Goal: Task Accomplishment & Management: Use online tool/utility

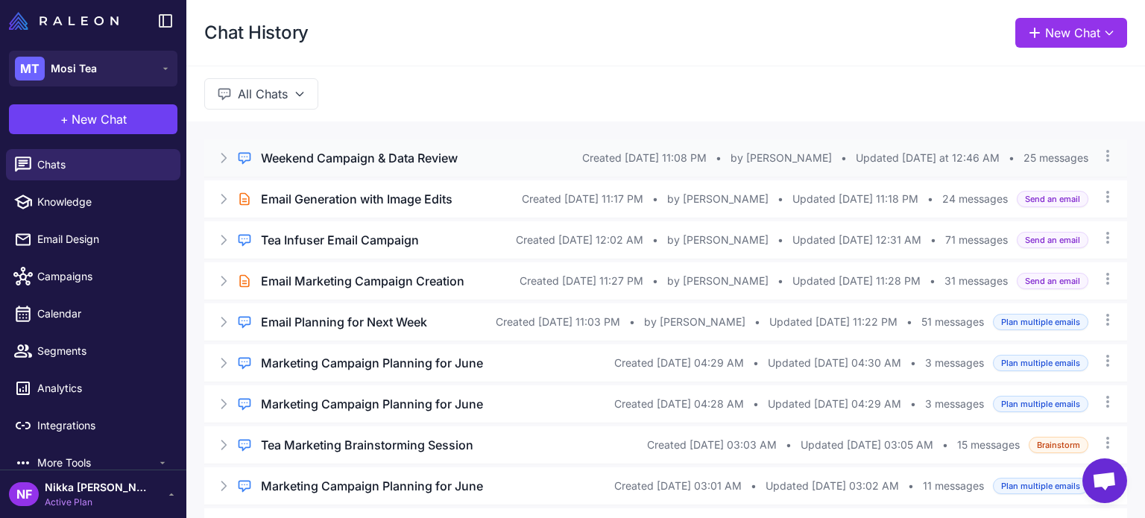
click at [223, 151] on icon at bounding box center [223, 158] width 15 height 15
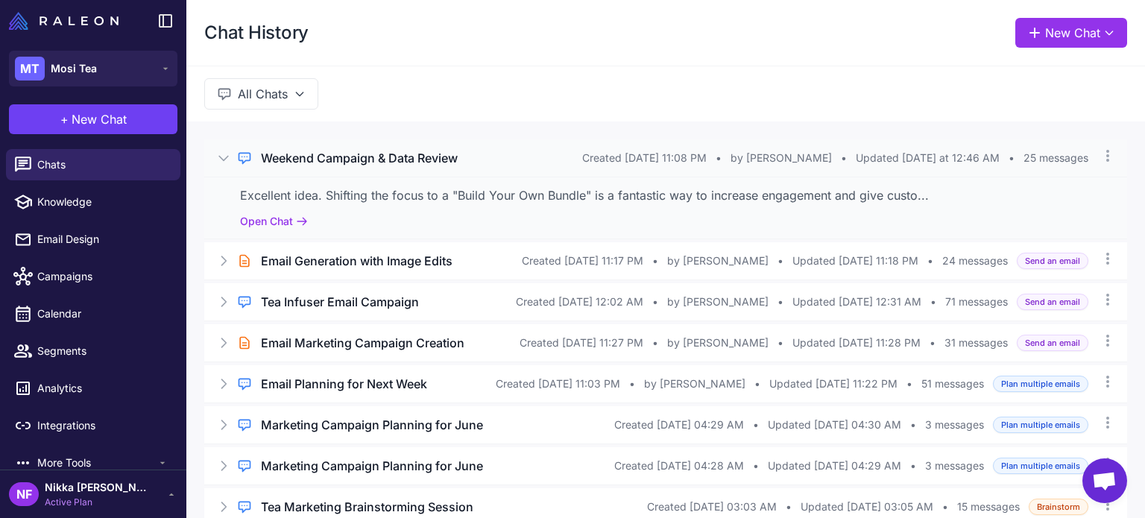
click at [223, 151] on icon at bounding box center [223, 158] width 15 height 15
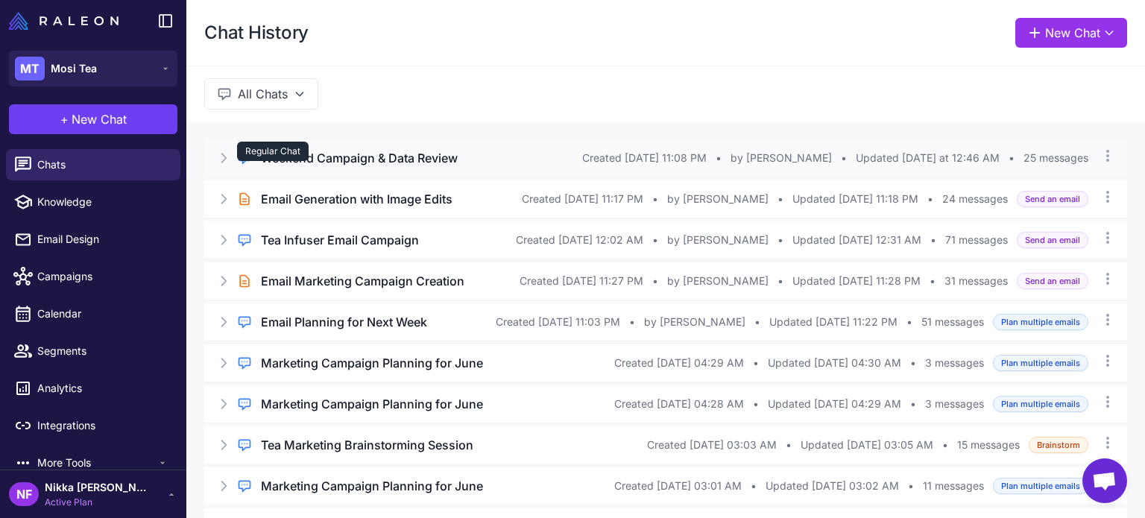
click at [306, 148] on div "Regular Chat" at bounding box center [273, 151] width 72 height 19
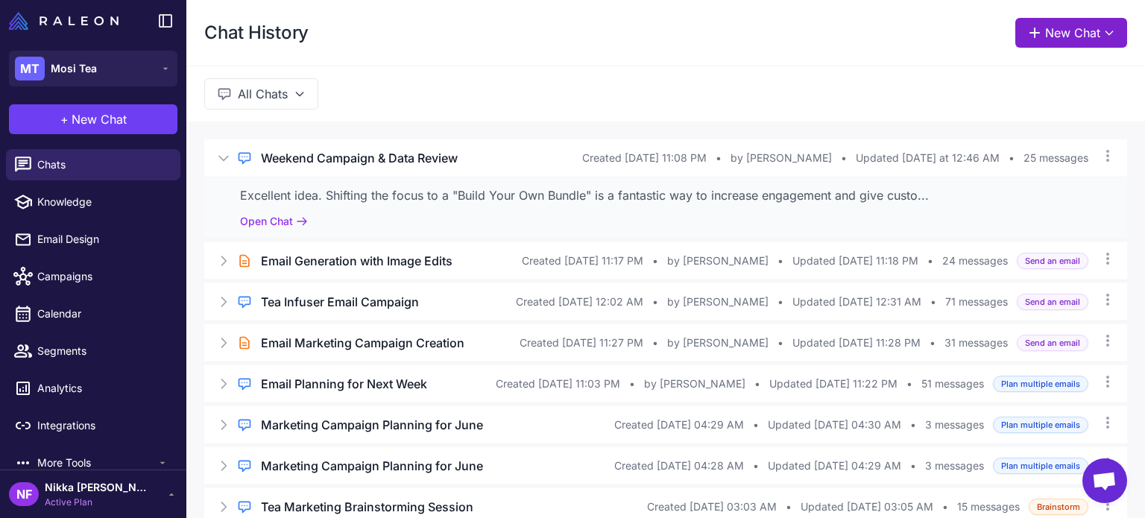
click at [1043, 33] on button "New Chat" at bounding box center [1072, 33] width 112 height 30
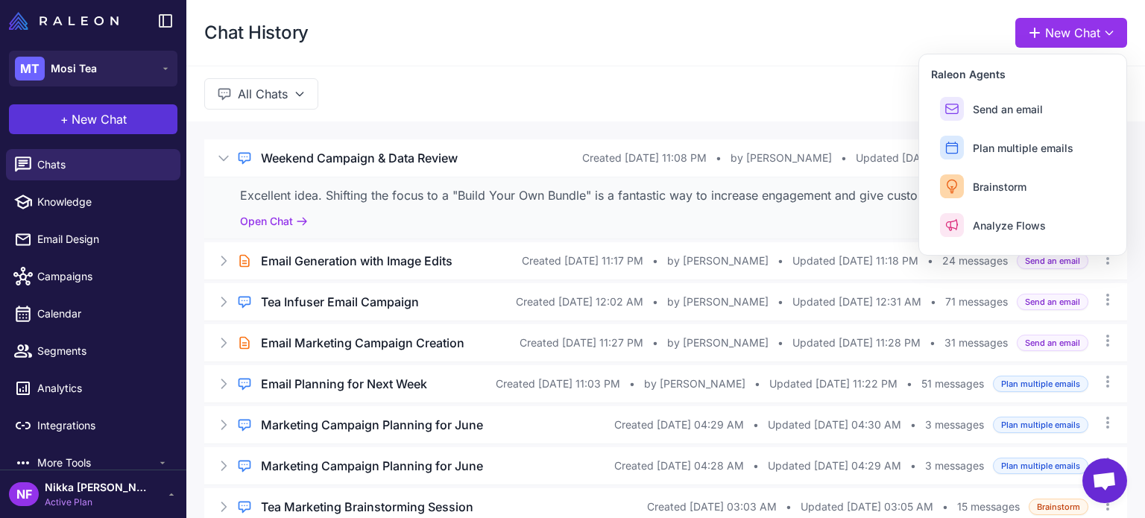
click at [133, 117] on button "+ New Chat" at bounding box center [93, 119] width 169 height 30
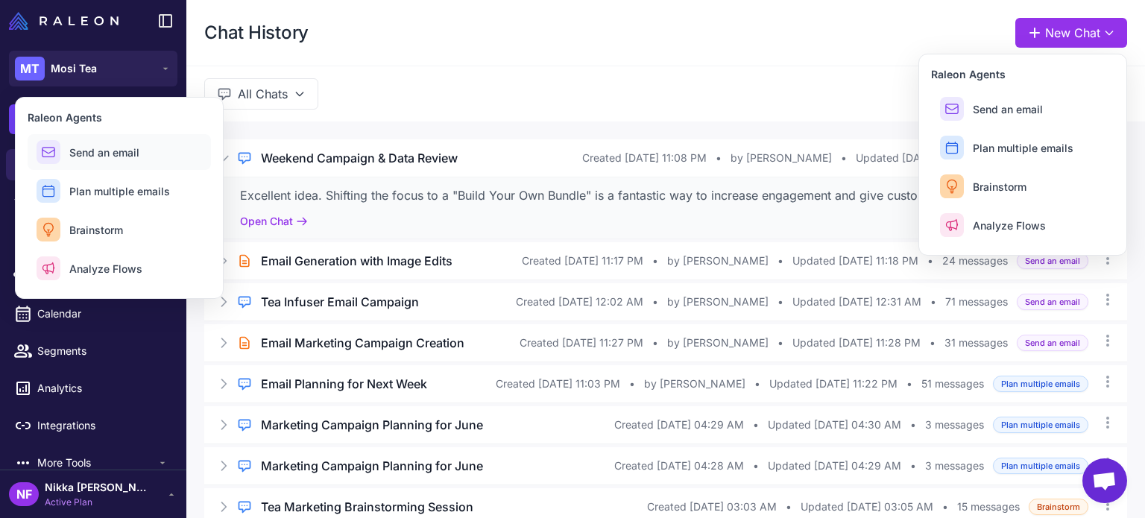
click at [121, 146] on span "Send an email" at bounding box center [104, 153] width 70 height 16
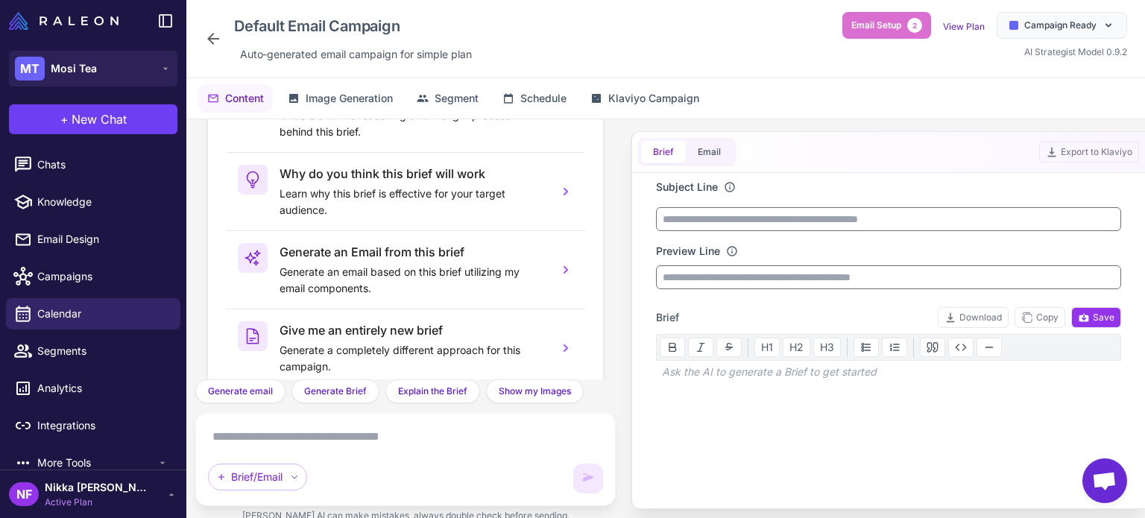
scroll to position [149, 0]
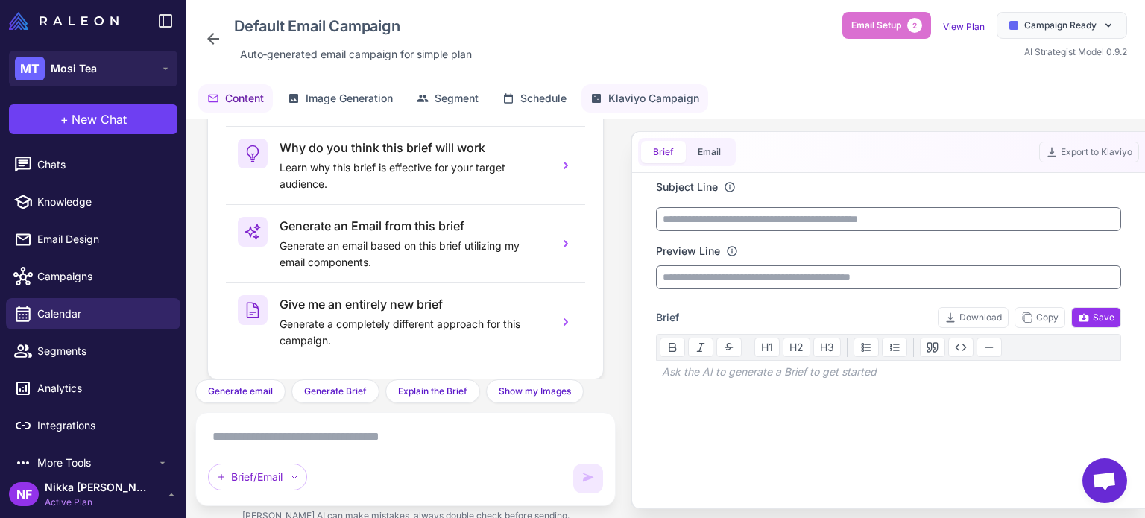
click at [601, 102] on icon at bounding box center [596, 98] width 9 height 9
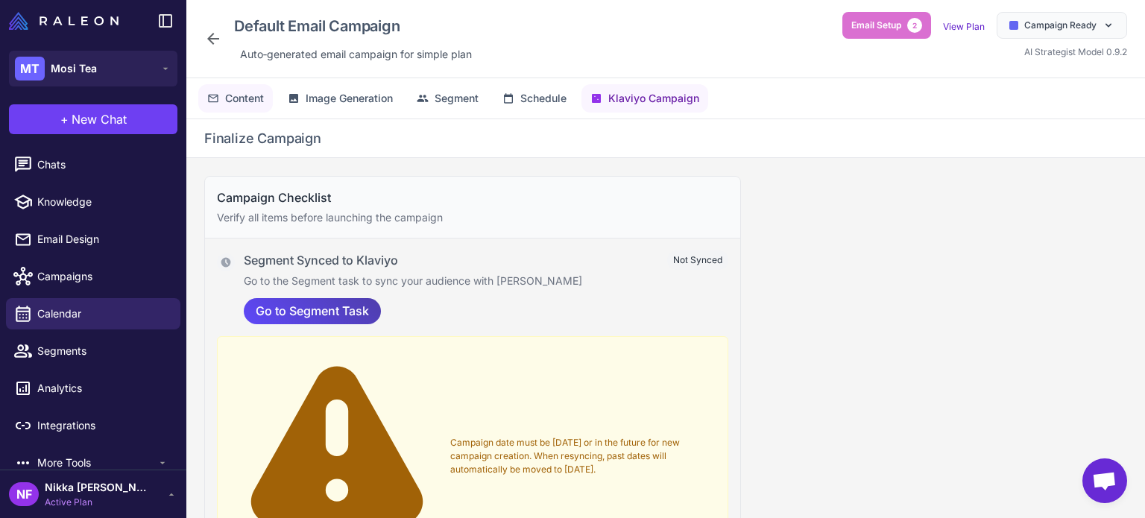
click at [264, 98] on span "Content" at bounding box center [244, 98] width 39 height 16
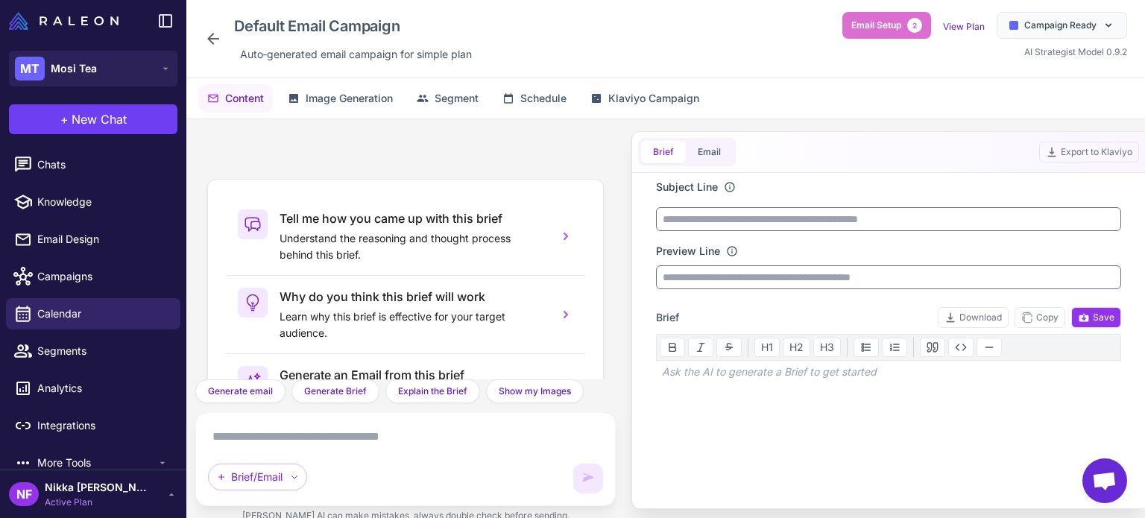
scroll to position [165, 0]
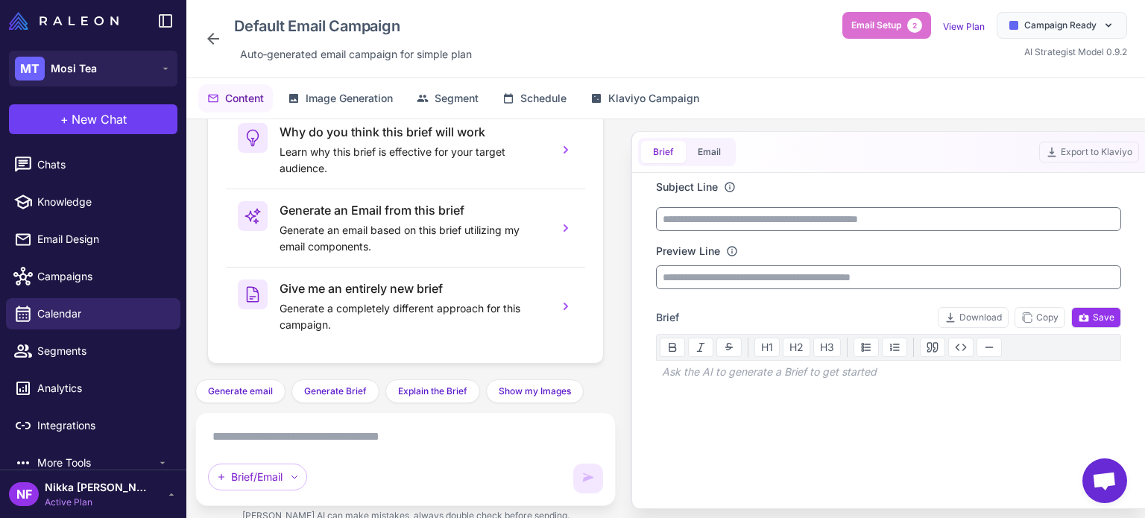
click at [268, 435] on textarea at bounding box center [405, 437] width 395 height 24
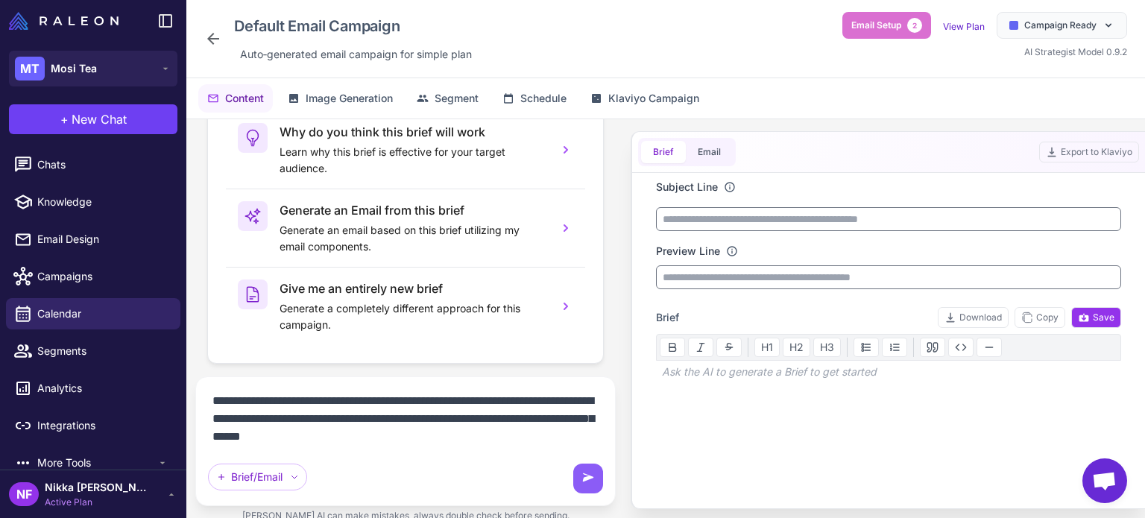
paste textarea "**********"
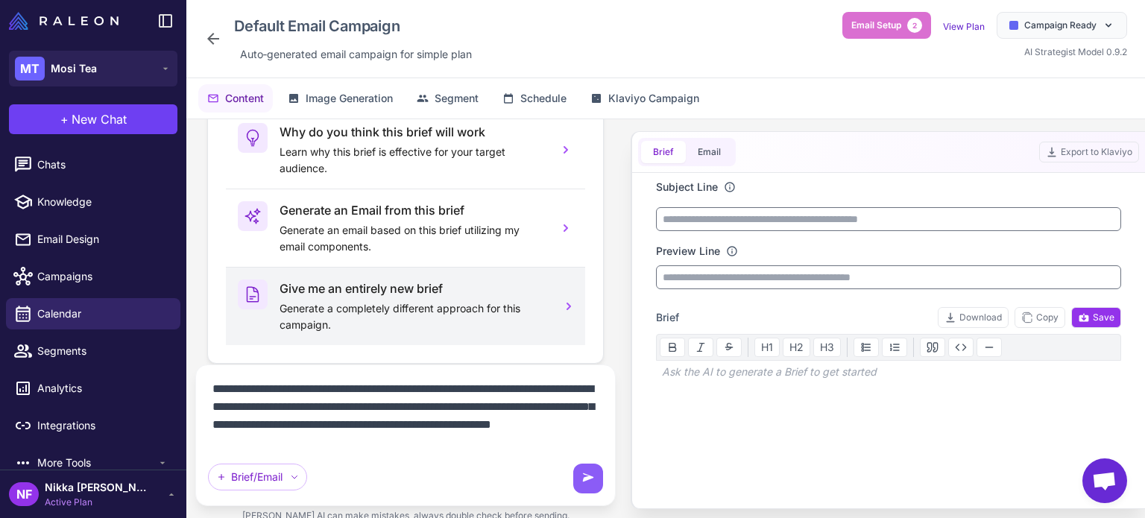
paste textarea "**********"
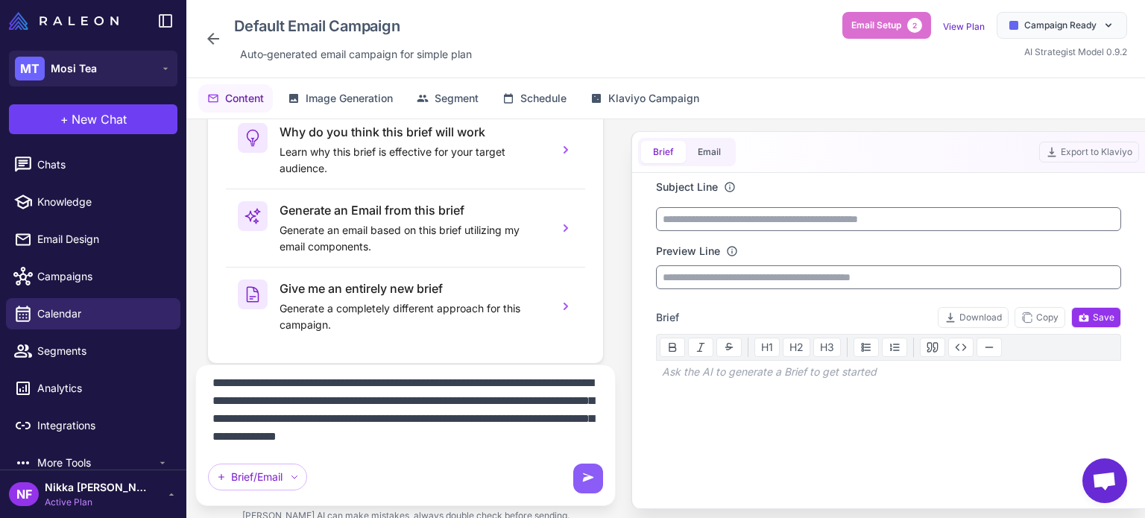
paste textarea "**********"
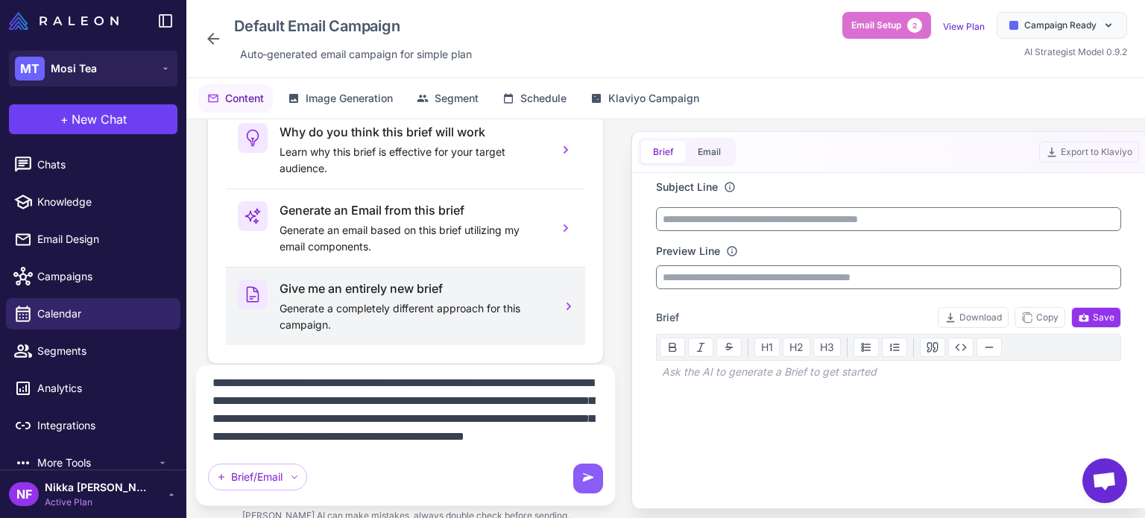
paste textarea "**********"
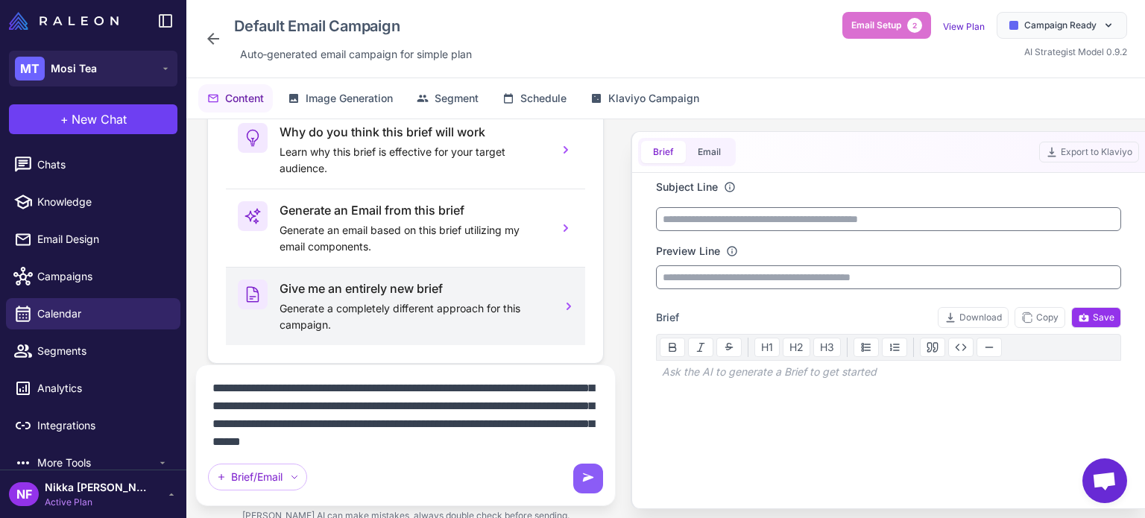
scroll to position [158, 0]
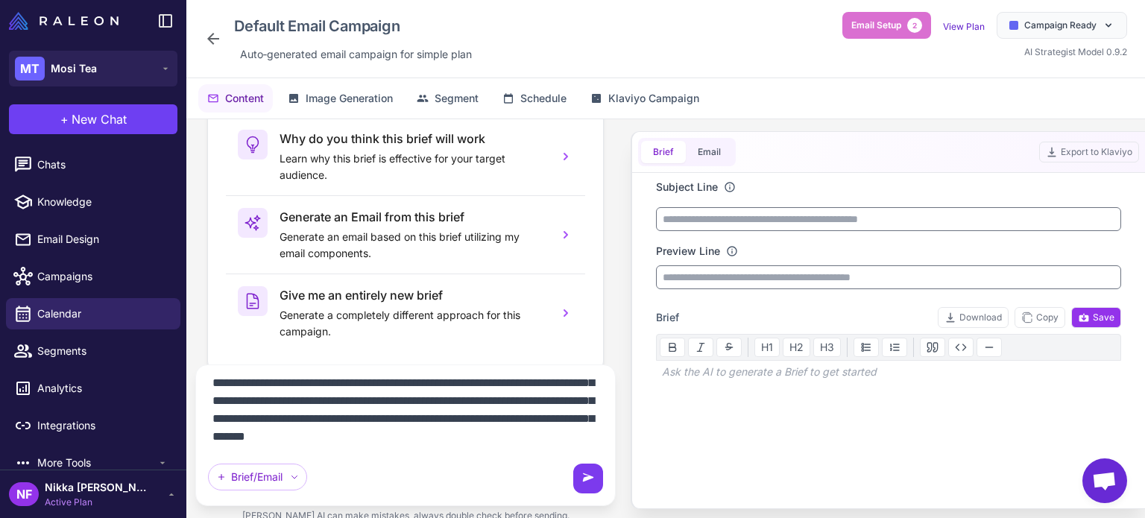
type textarea "**********"
click at [588, 476] on icon at bounding box center [588, 478] width 15 height 15
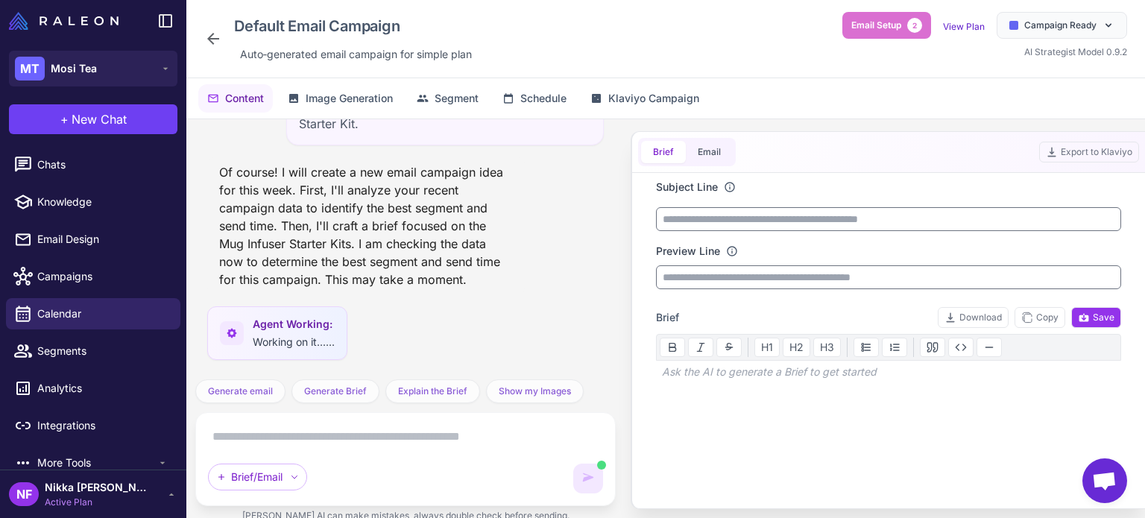
scroll to position [399, 0]
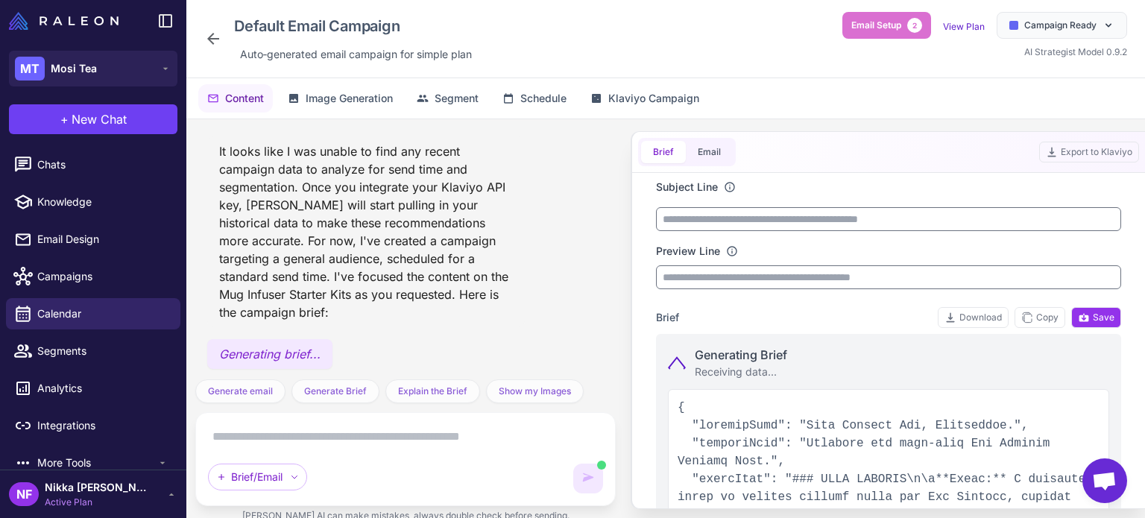
type input "**********"
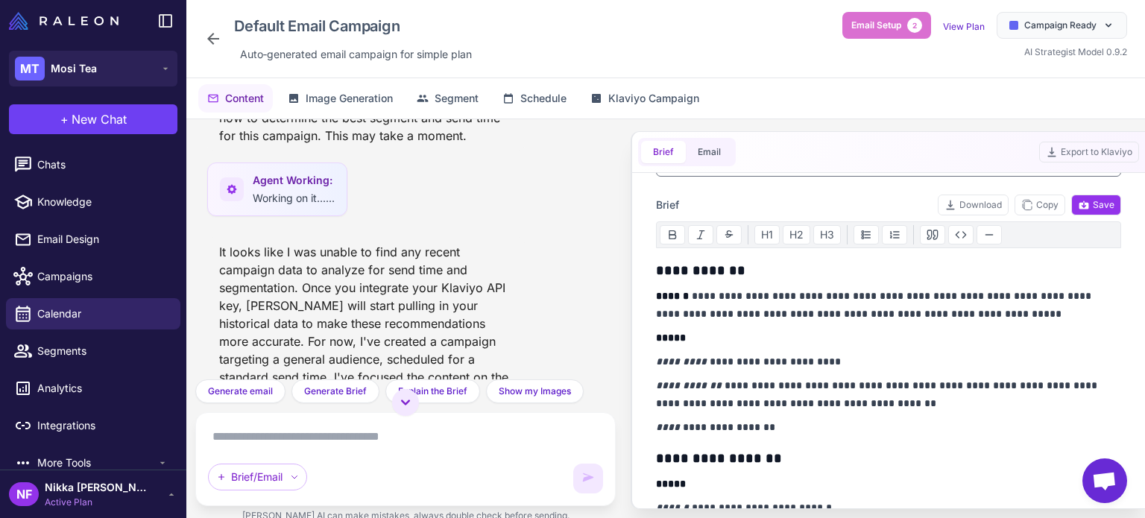
scroll to position [0, 0]
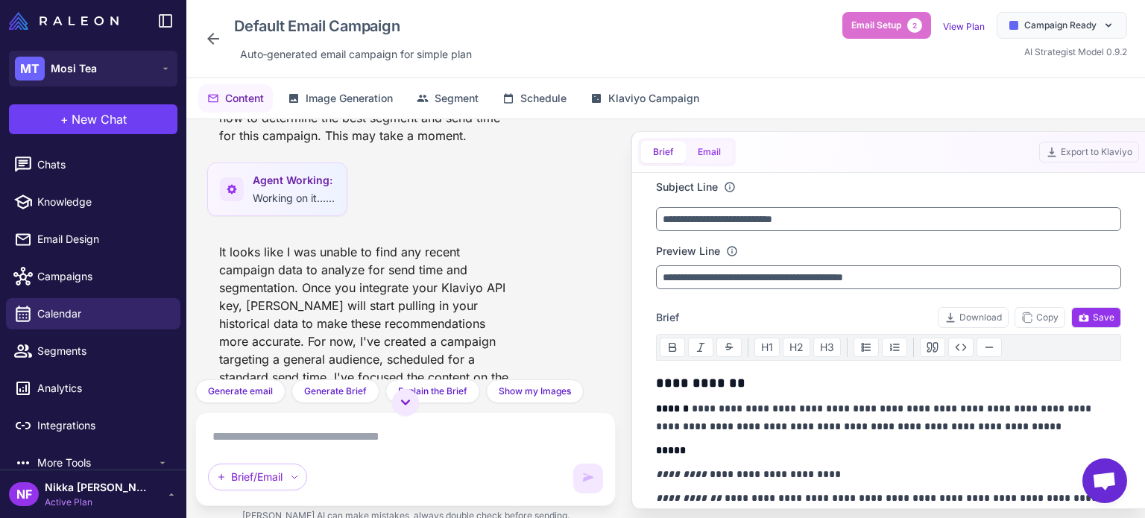
click at [718, 145] on button "Email" at bounding box center [709, 152] width 47 height 22
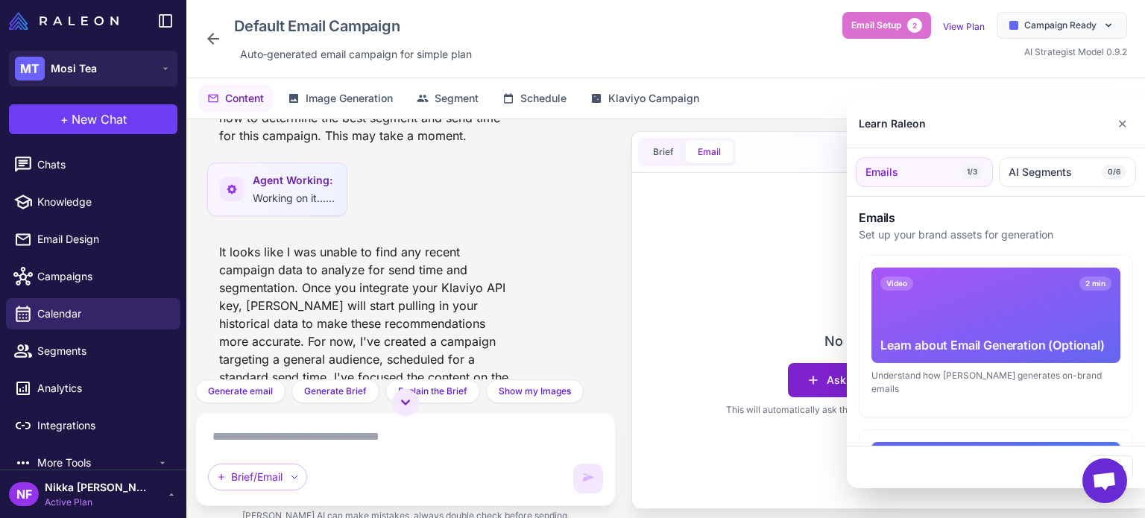
click at [831, 377] on div "Learn Raleon ✕ Emails 1/3 AI Segments 0/6 Emails Set up your brand assets for g…" at bounding box center [665, 330] width 959 height 423
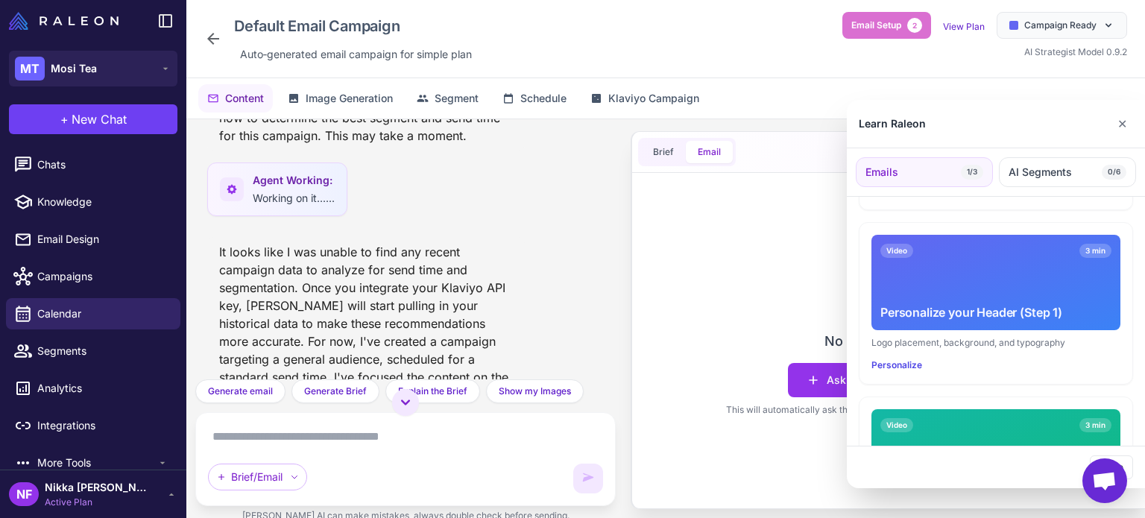
scroll to position [192, 0]
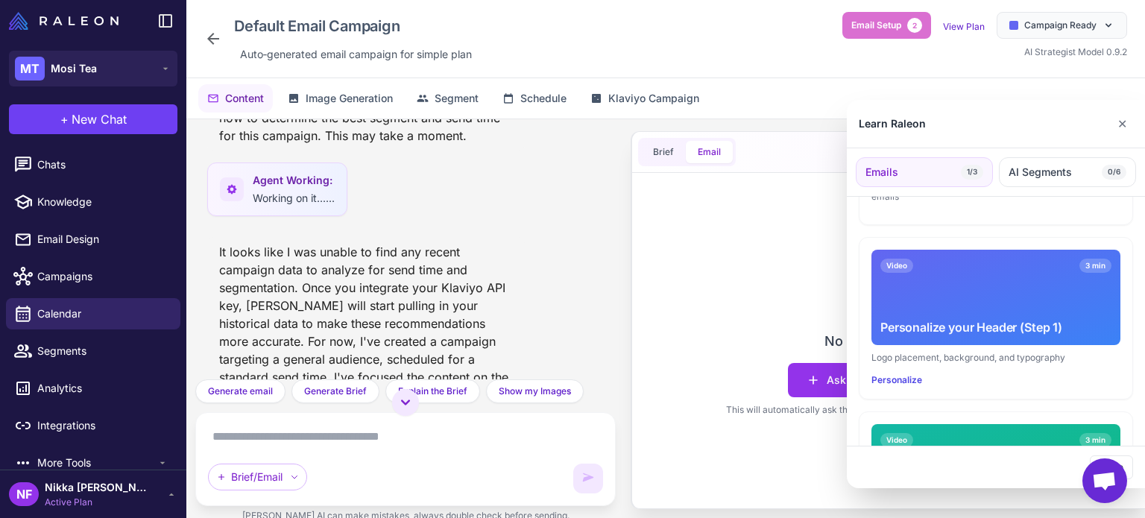
click at [772, 306] on div at bounding box center [572, 259] width 1145 height 518
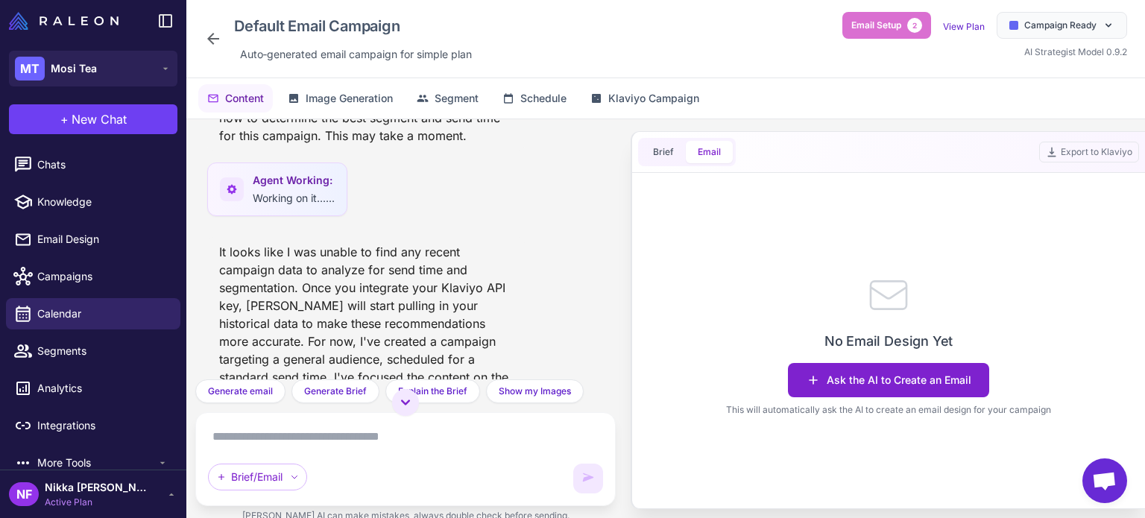
click at [844, 363] on button "Ask the AI to Create an Email" at bounding box center [888, 380] width 201 height 34
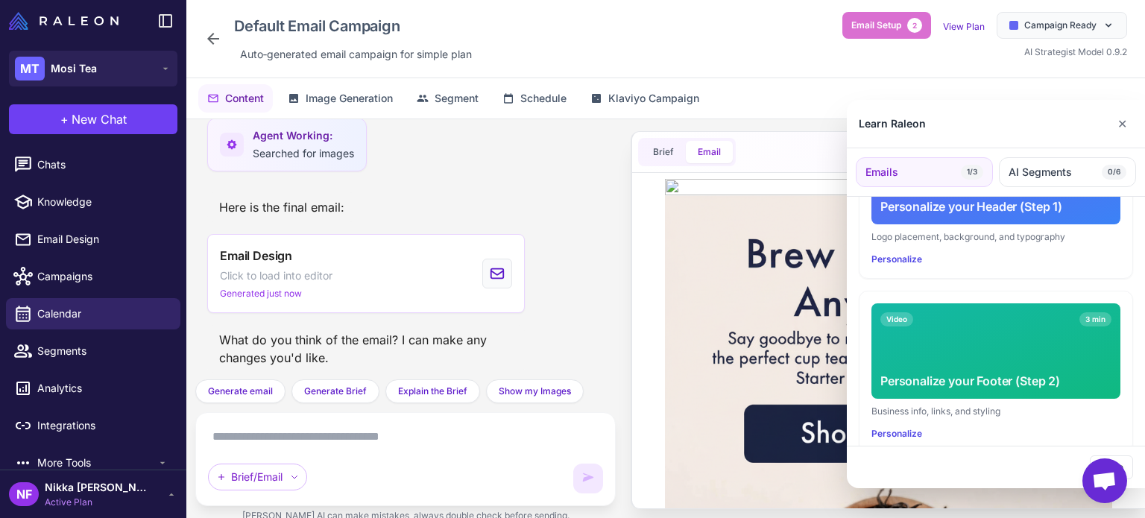
scroll to position [491, 0]
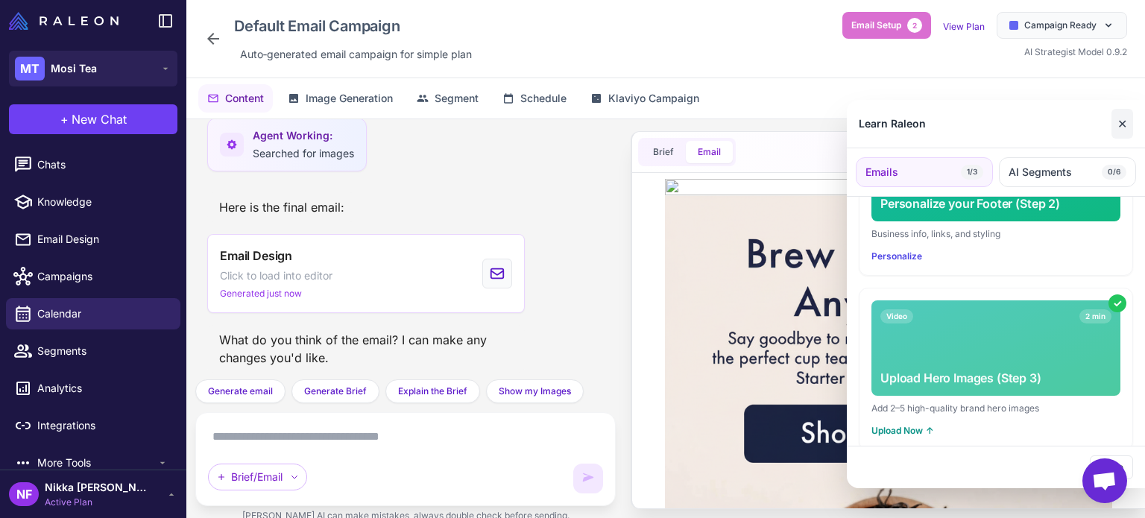
click at [1127, 133] on button "✕" at bounding box center [1123, 124] width 22 height 30
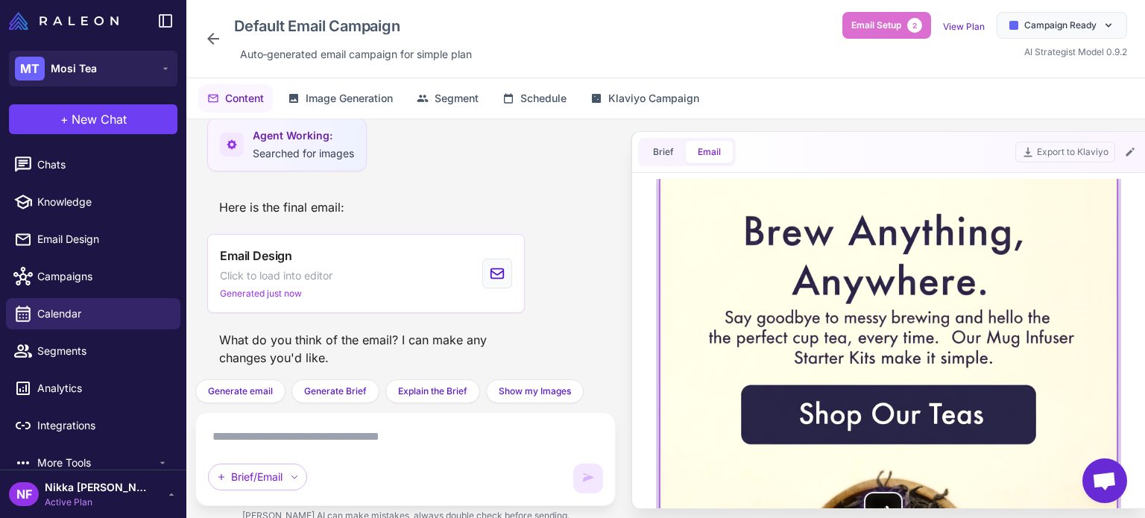
scroll to position [0, 0]
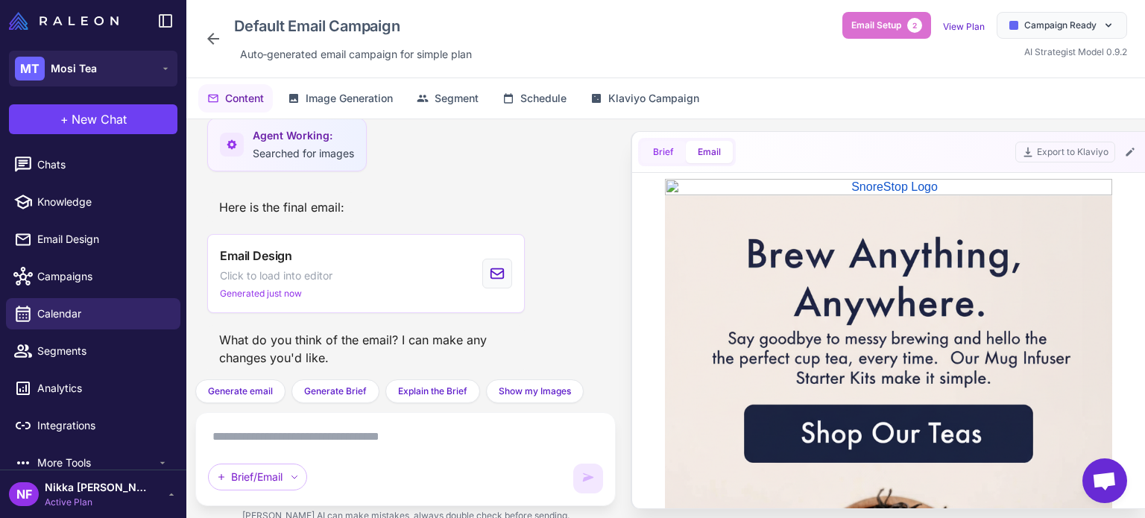
click at [670, 149] on button "Brief" at bounding box center [663, 152] width 45 height 22
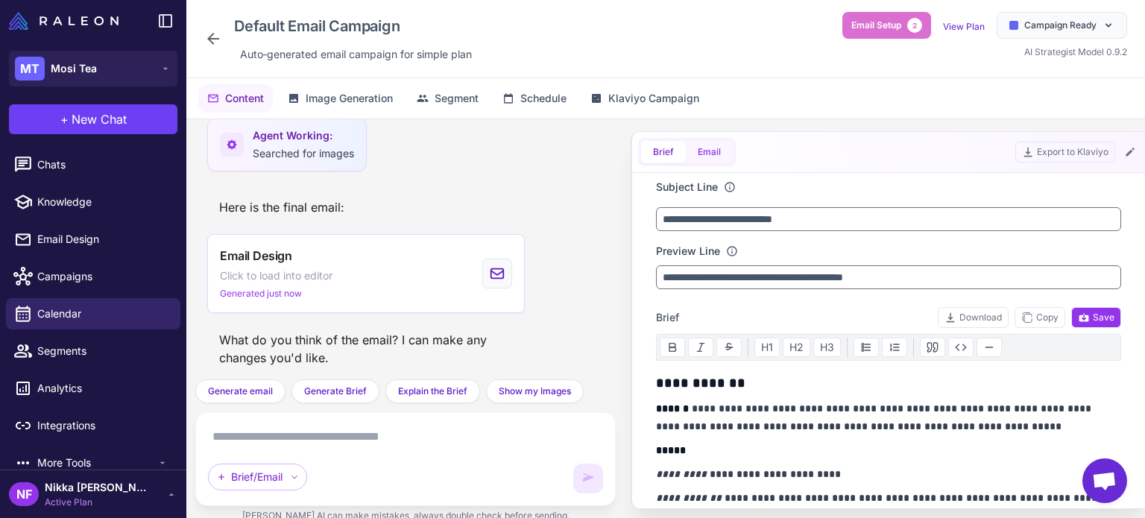
click at [704, 147] on button "Email" at bounding box center [709, 152] width 47 height 22
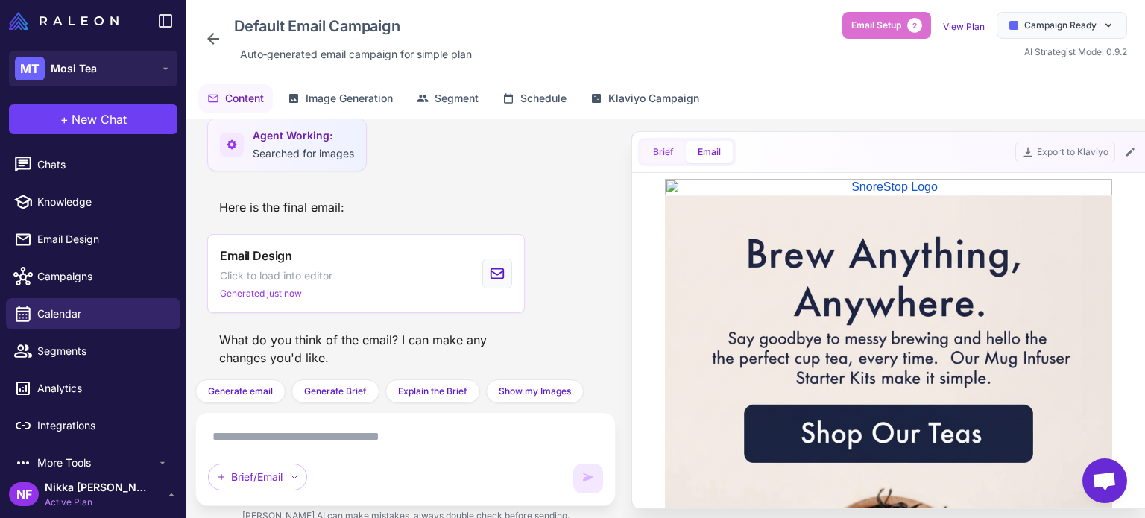
click at [654, 147] on button "Brief" at bounding box center [663, 152] width 45 height 22
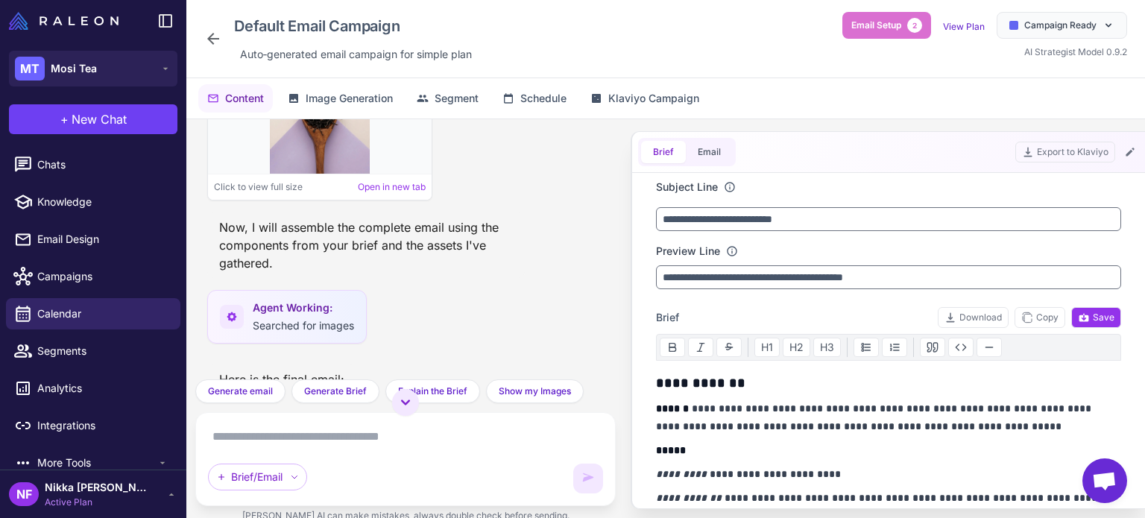
scroll to position [2231, 0]
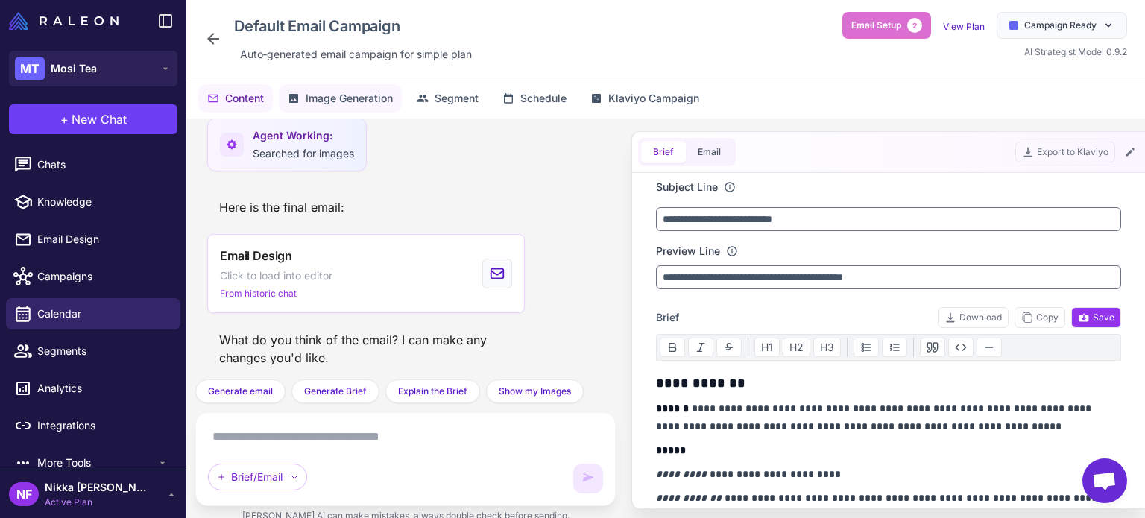
click at [353, 101] on span "Image Generation" at bounding box center [349, 98] width 87 height 16
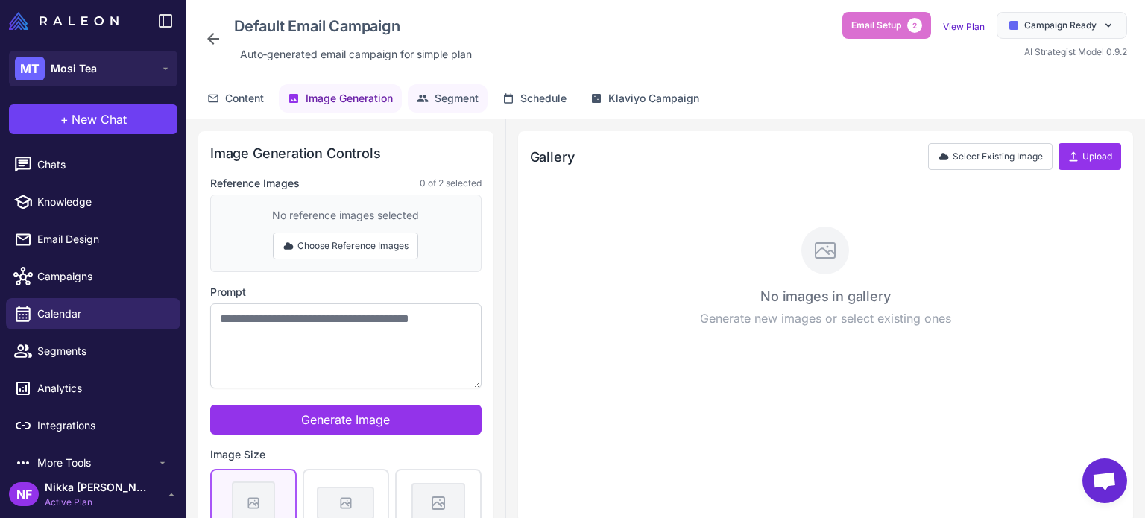
click at [456, 110] on button "Segment" at bounding box center [448, 98] width 80 height 28
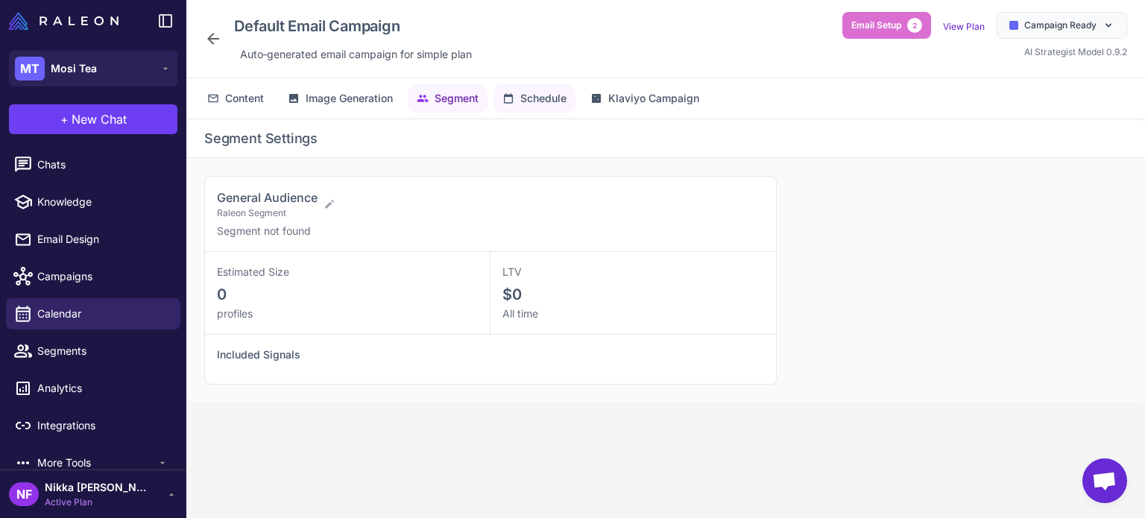
click at [524, 98] on span "Schedule" at bounding box center [544, 98] width 46 height 16
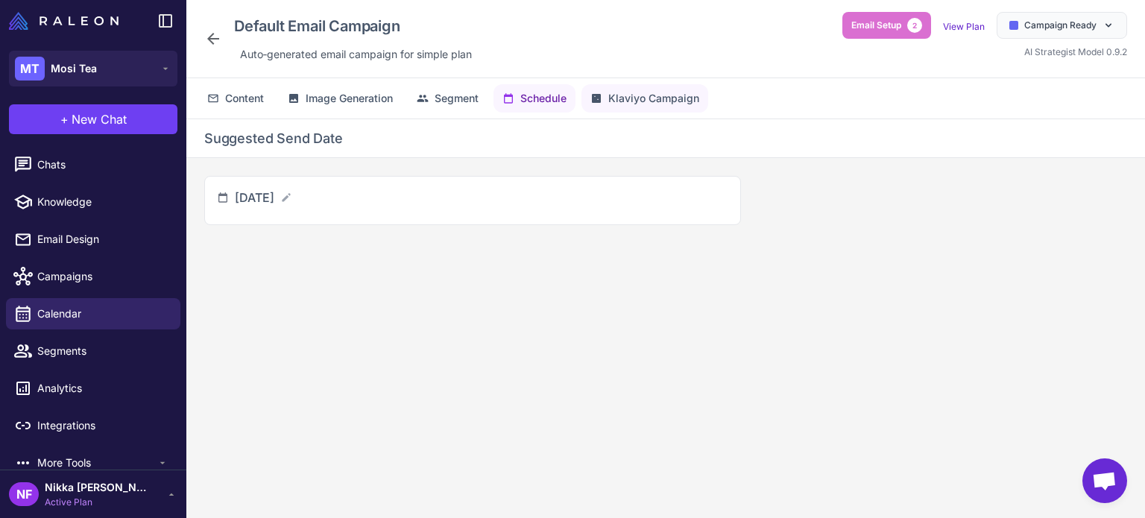
click at [600, 98] on icon at bounding box center [596, 98] width 9 height 9
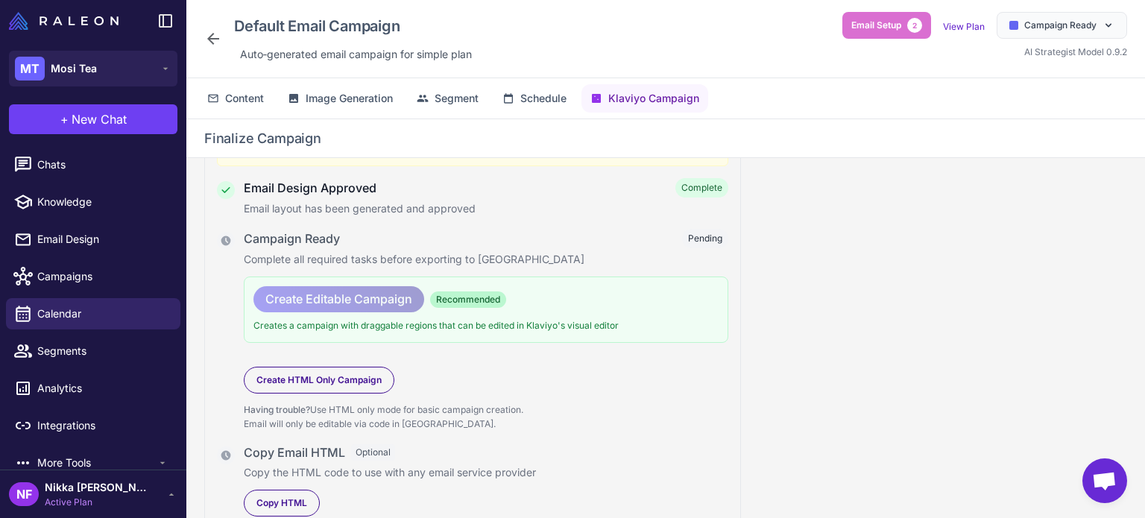
scroll to position [411, 0]
click at [242, 104] on span "Content" at bounding box center [244, 98] width 39 height 16
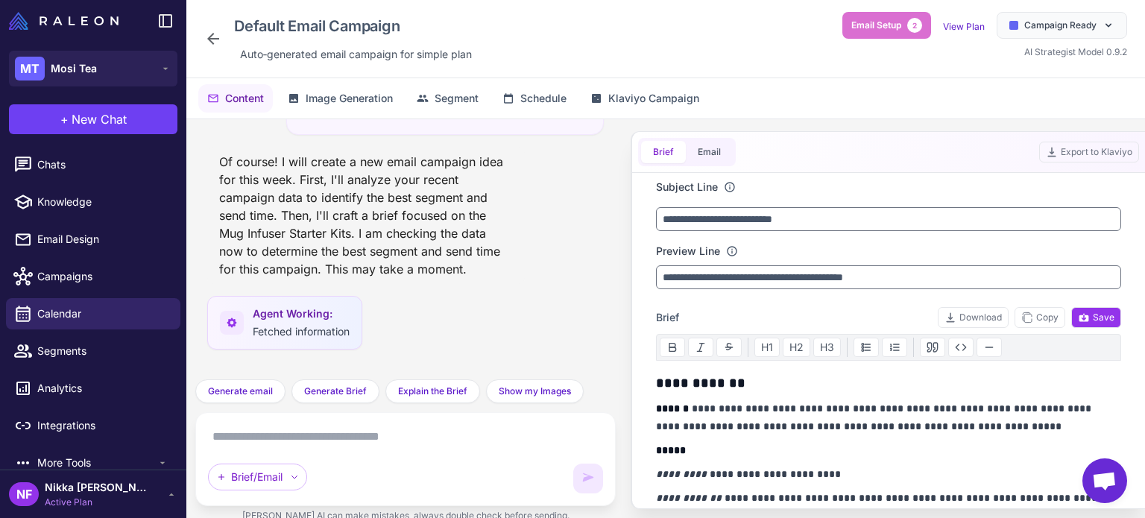
scroll to position [2231, 0]
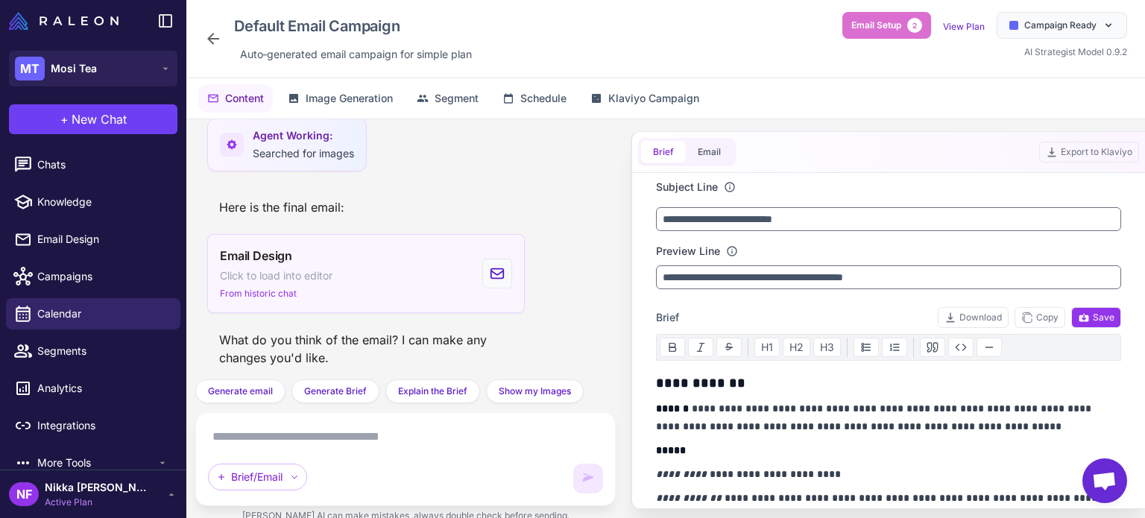
click at [439, 277] on div "Email Design Click to load into editor From historic chat" at bounding box center [366, 273] width 318 height 79
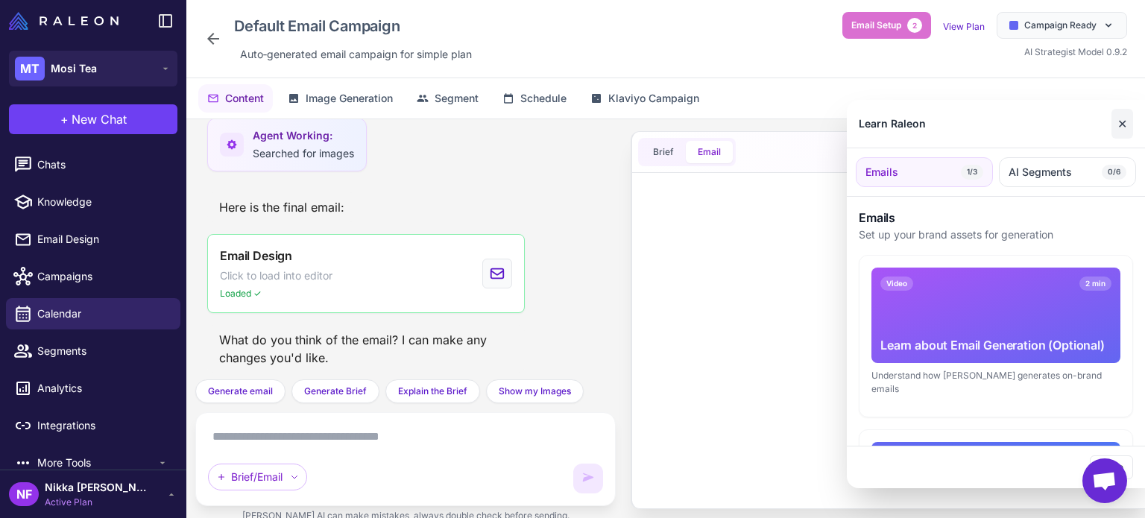
click at [1117, 126] on button "✕" at bounding box center [1123, 124] width 22 height 30
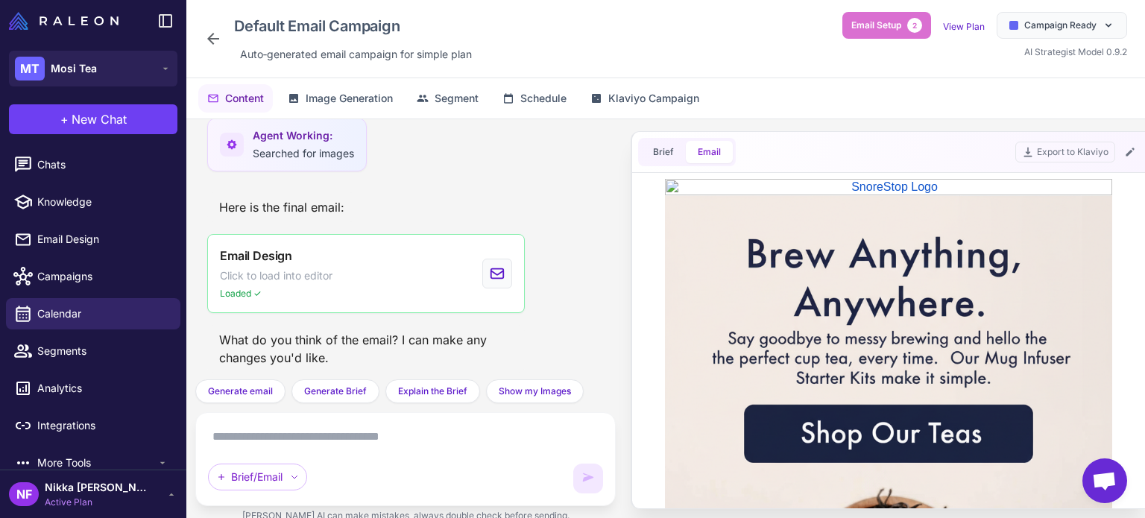
scroll to position [0, 0]
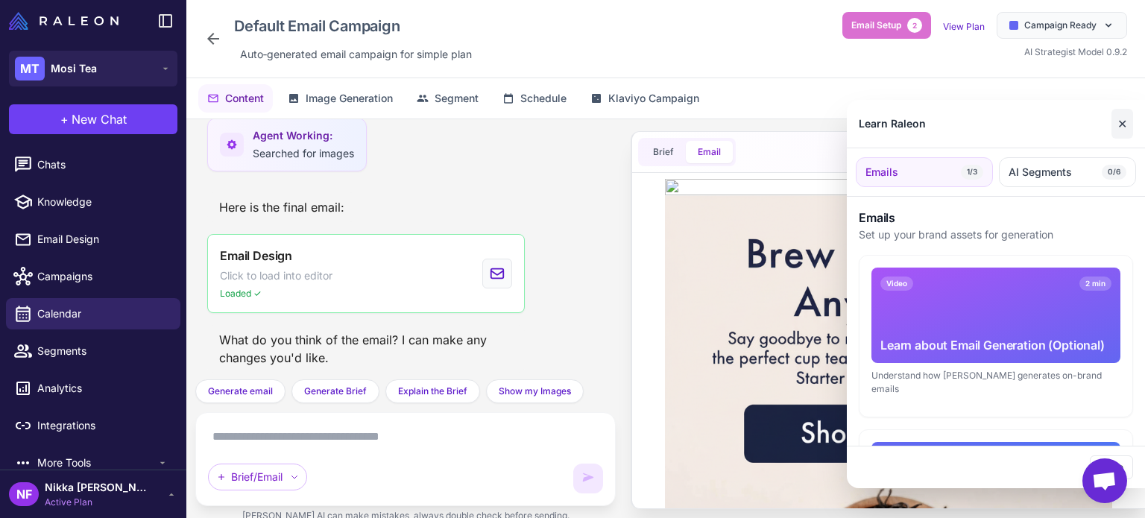
click at [1124, 128] on button "✕" at bounding box center [1123, 124] width 22 height 30
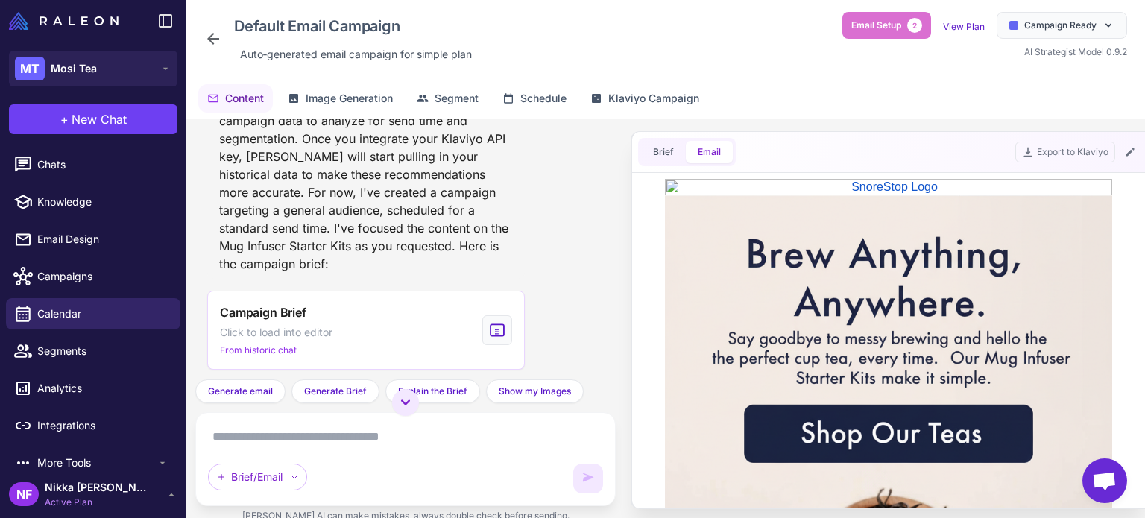
scroll to position [522, 0]
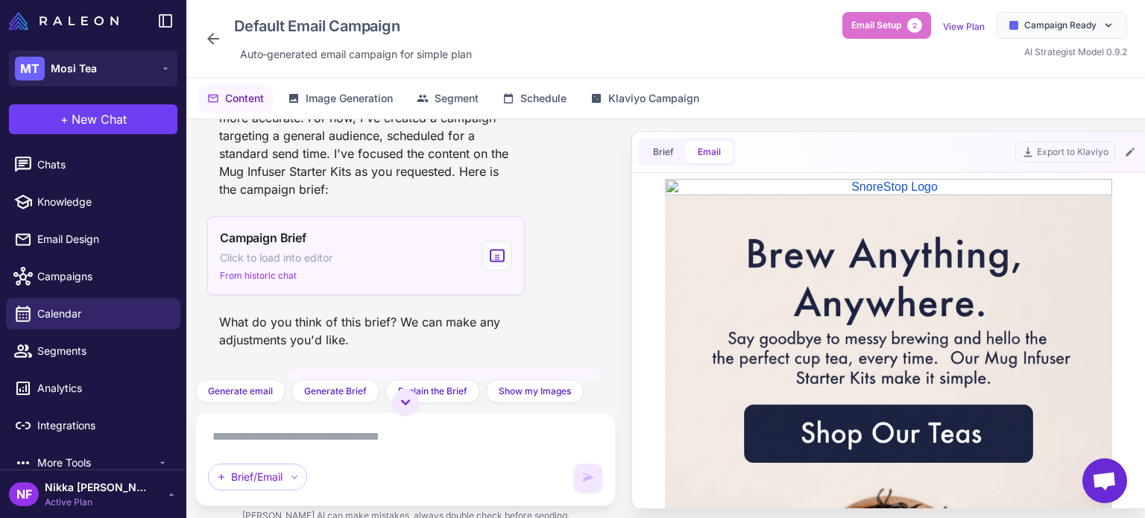
click at [385, 249] on div "Campaign Brief Click to load into editor From historic chat" at bounding box center [366, 255] width 318 height 79
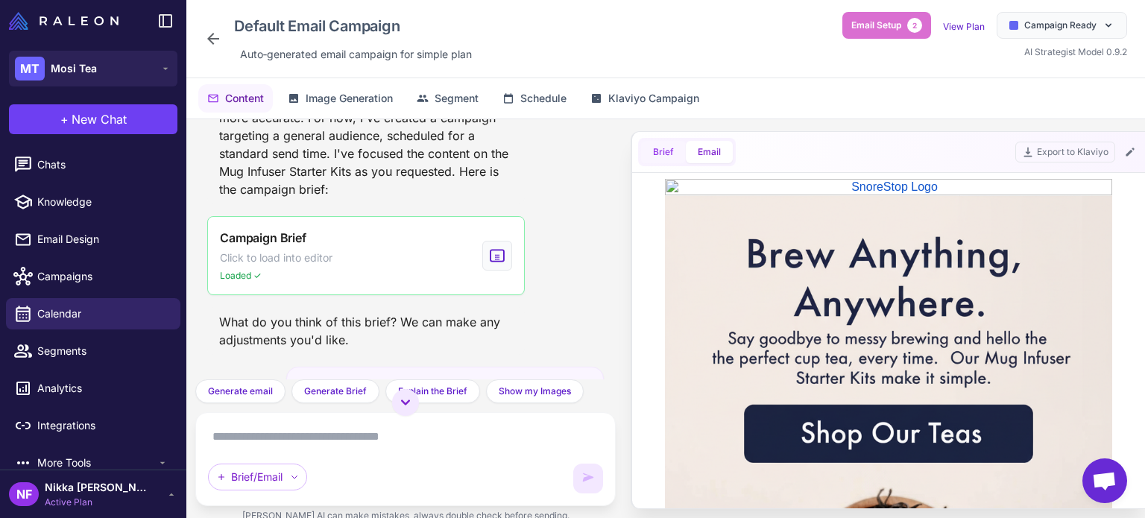
click at [671, 151] on button "Brief" at bounding box center [663, 152] width 45 height 22
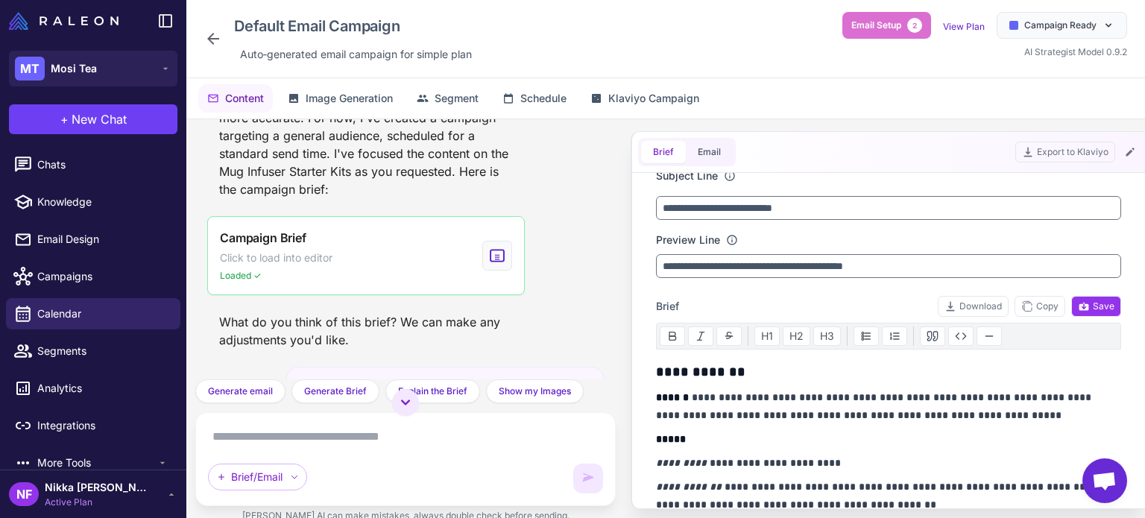
scroll to position [0, 0]
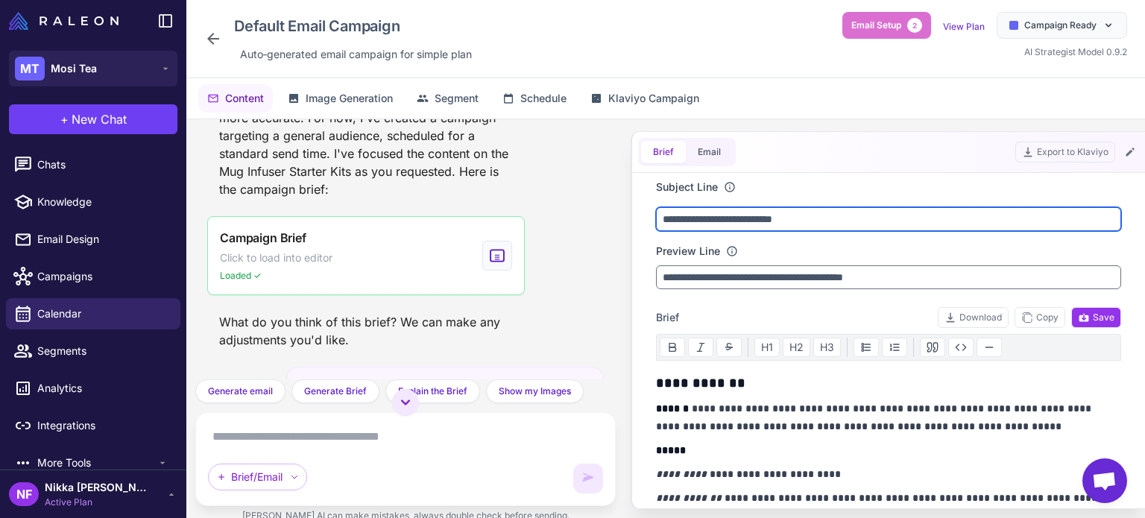
click at [744, 213] on input "**********" at bounding box center [888, 219] width 465 height 24
